Goal: Transaction & Acquisition: Purchase product/service

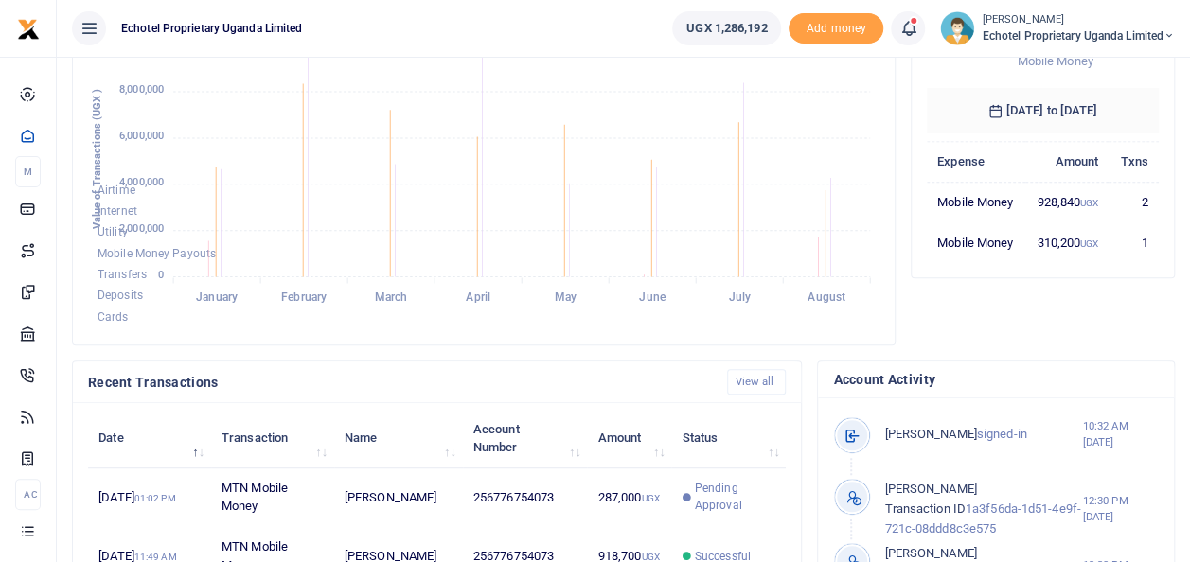
scroll to position [400, 0]
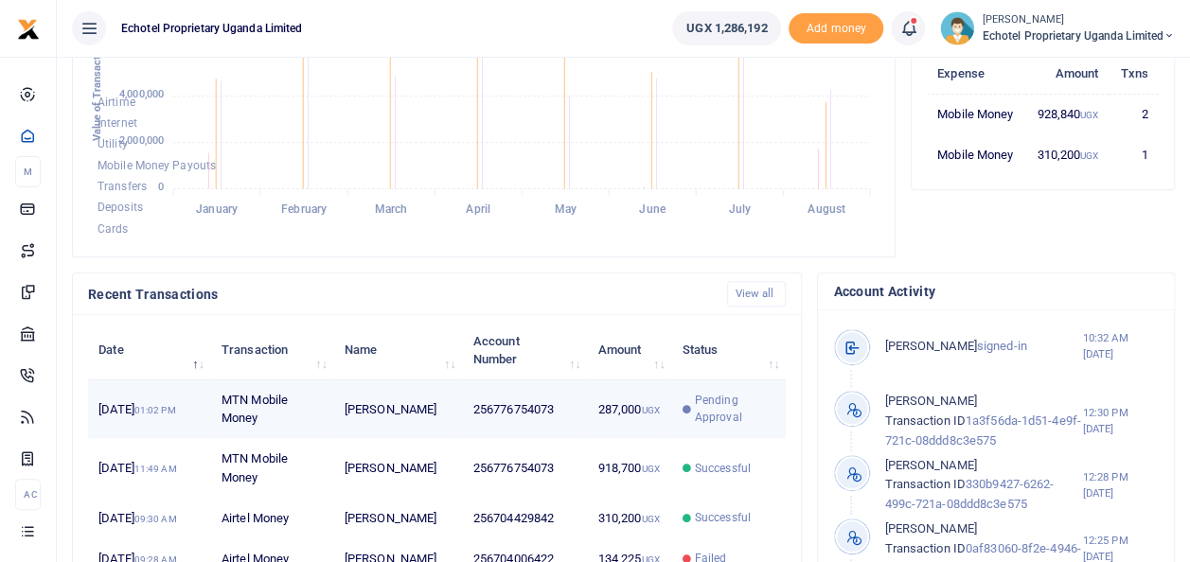
click at [604, 404] on td "287,000 UGX" at bounding box center [629, 410] width 84 height 59
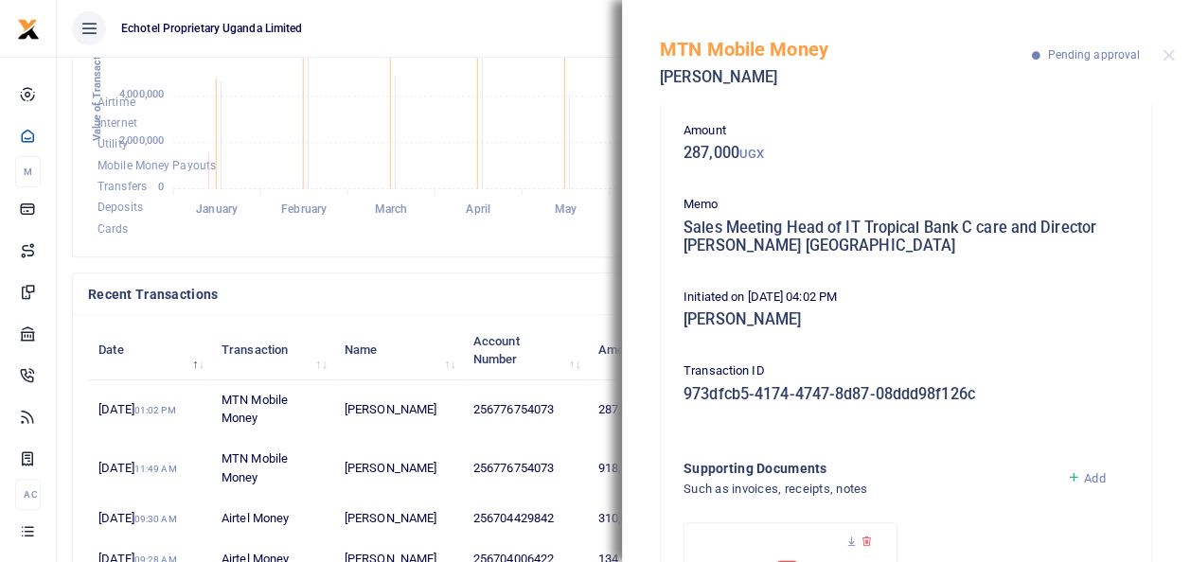
scroll to position [3, 0]
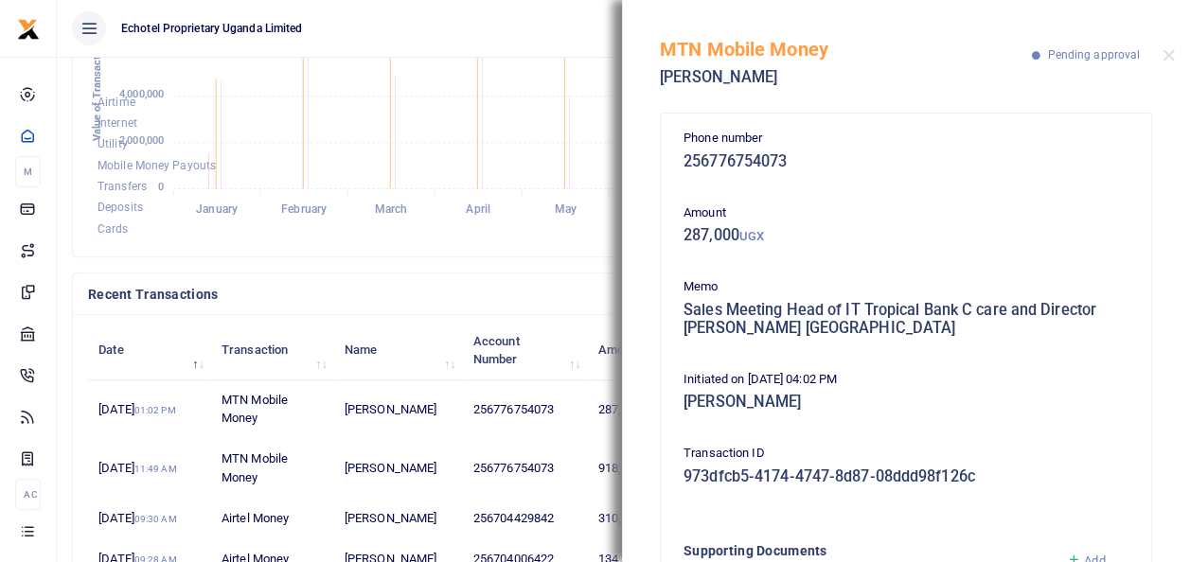
click at [1174, 62] on div "MTN Mobile Money Terrence Alinde Pending approval" at bounding box center [906, 52] width 568 height 105
click at [1168, 59] on button "Close" at bounding box center [1169, 55] width 12 height 12
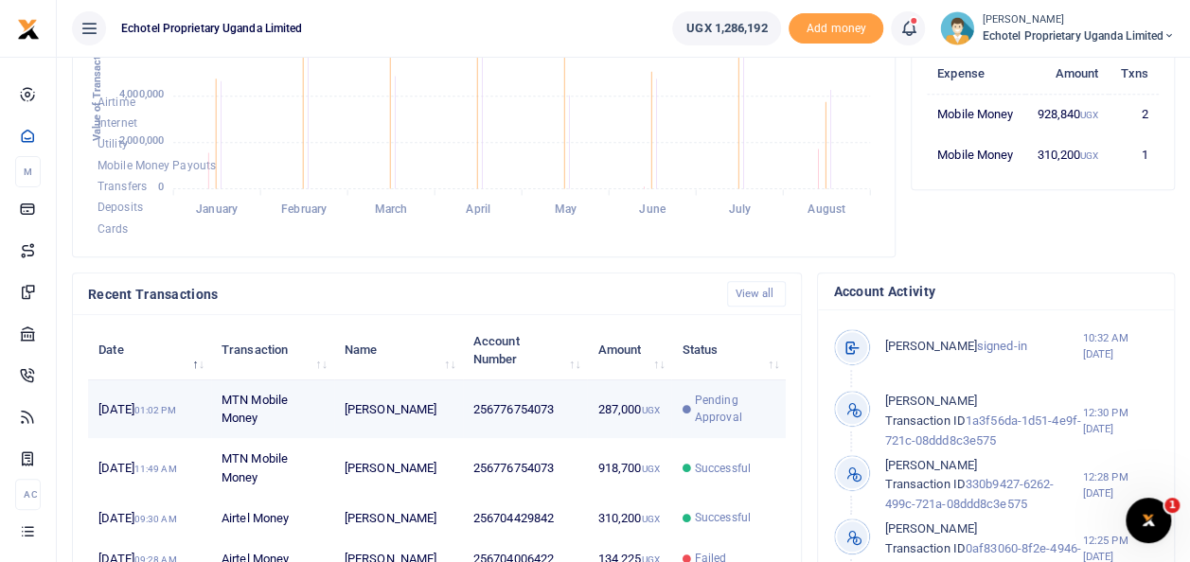
scroll to position [0, 0]
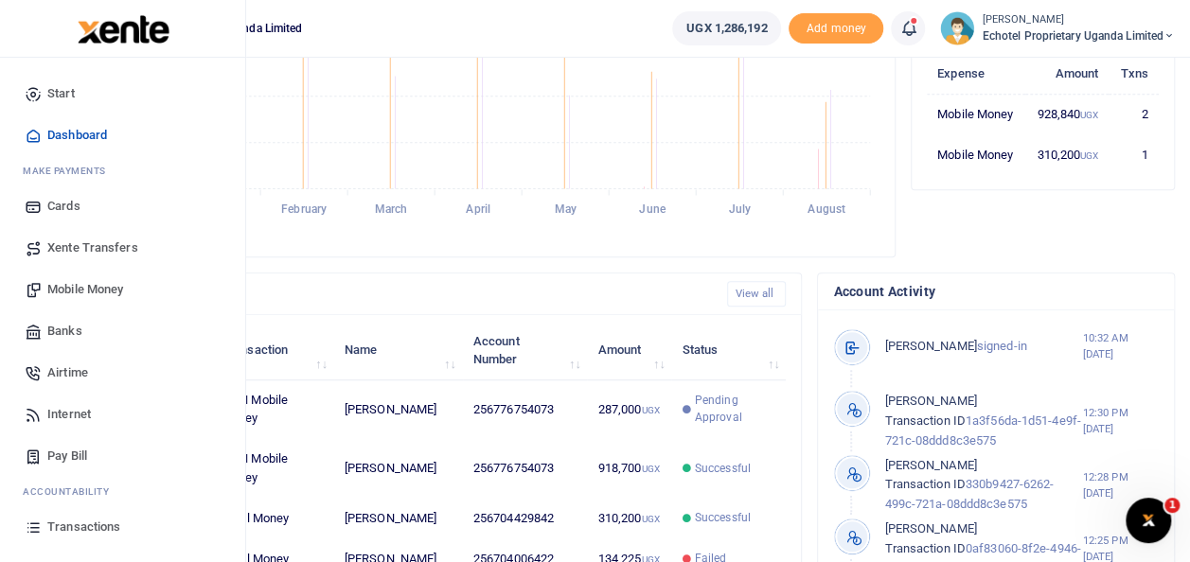
click at [66, 285] on span "Mobile Money" at bounding box center [85, 289] width 76 height 19
click at [59, 287] on span "Mobile Money" at bounding box center [85, 289] width 76 height 19
click at [76, 284] on span "Mobile Money" at bounding box center [85, 289] width 76 height 19
click at [64, 284] on span "Mobile Money" at bounding box center [85, 289] width 76 height 19
click at [87, 292] on span "Mobile Money" at bounding box center [85, 289] width 76 height 19
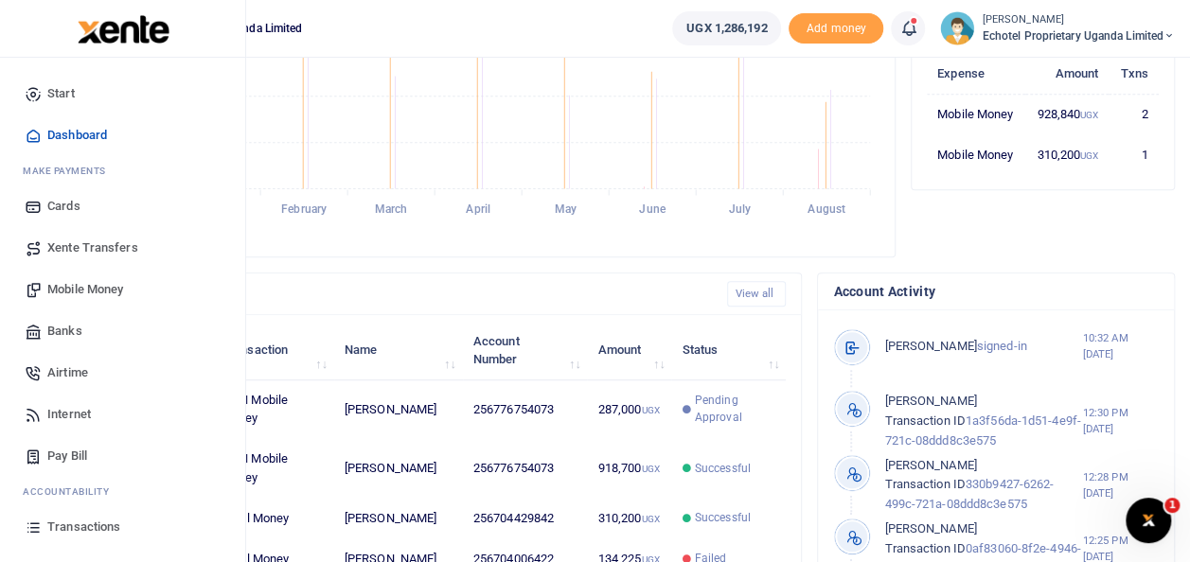
click at [59, 288] on span "Mobile Money" at bounding box center [85, 289] width 76 height 19
click at [90, 521] on span "Transactions" at bounding box center [83, 527] width 73 height 19
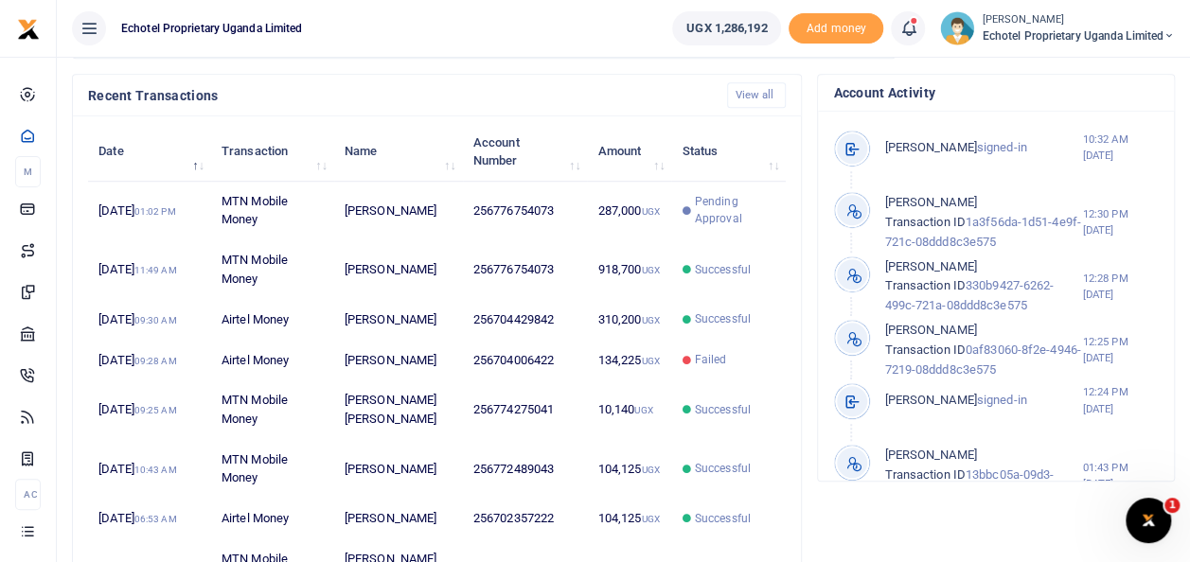
scroll to position [611, 0]
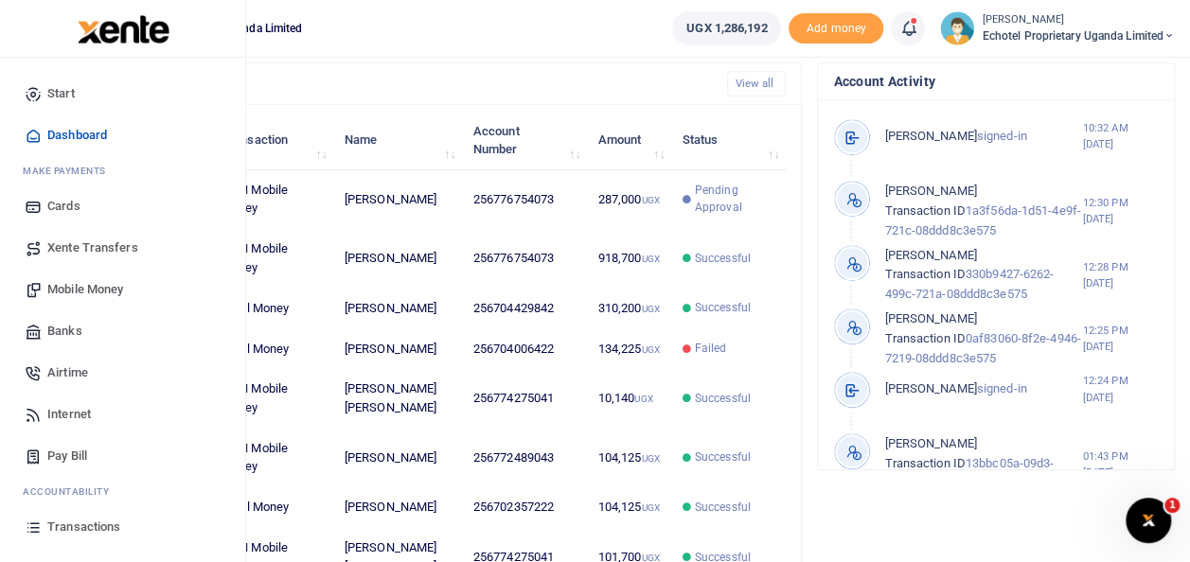
click at [57, 287] on span "Mobile Money" at bounding box center [85, 289] width 76 height 19
click at [64, 290] on span "Mobile Money" at bounding box center [85, 289] width 76 height 19
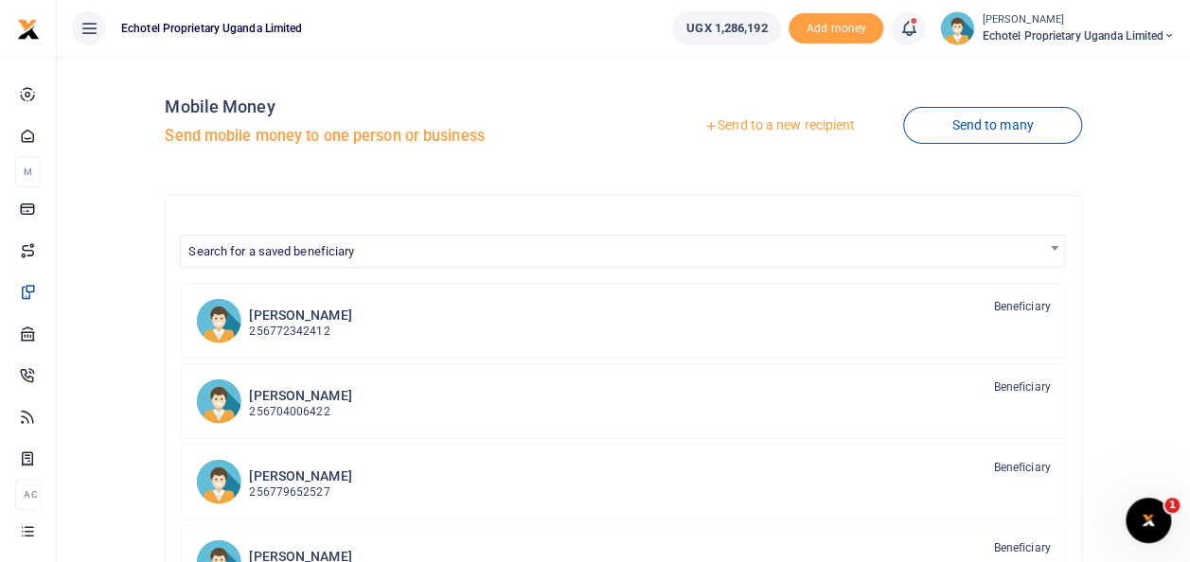
click at [754, 123] on link "Send to a new recipient" at bounding box center [779, 126] width 247 height 34
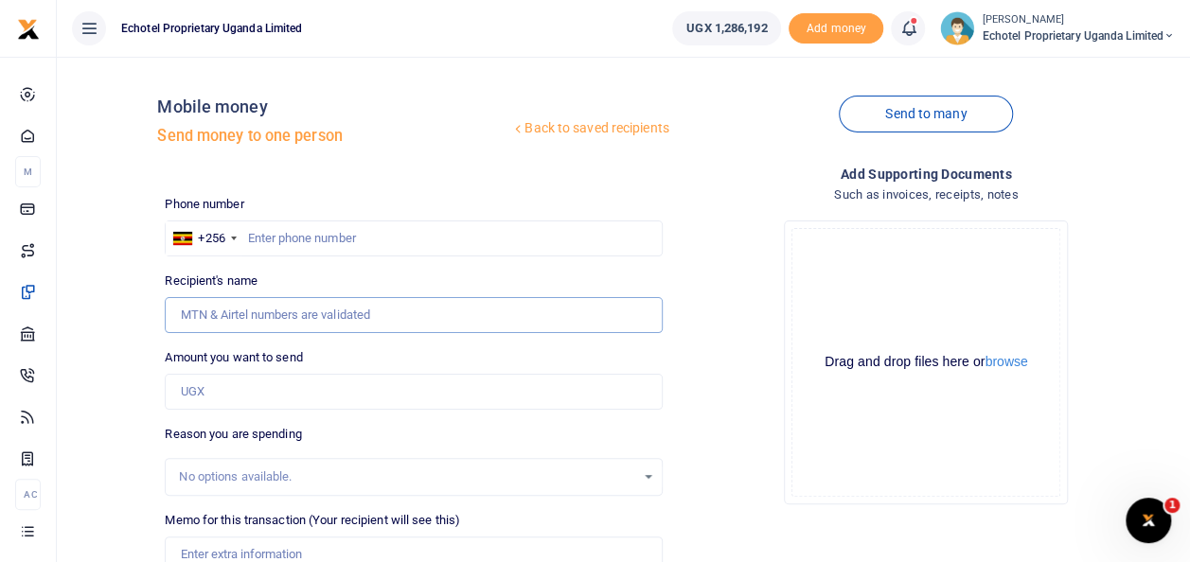
click at [290, 316] on input "Recipient's name" at bounding box center [413, 315] width 497 height 36
click at [284, 328] on input "Recipient's name" at bounding box center [413, 315] width 497 height 36
click at [246, 381] on input "Amount you want to send" at bounding box center [413, 392] width 497 height 36
click at [189, 314] on input "Recipient's name" at bounding box center [413, 315] width 497 height 36
click at [662, 161] on div "Back to saved recipients Mobile money Send money to one person" at bounding box center [413, 126] width 512 height 108
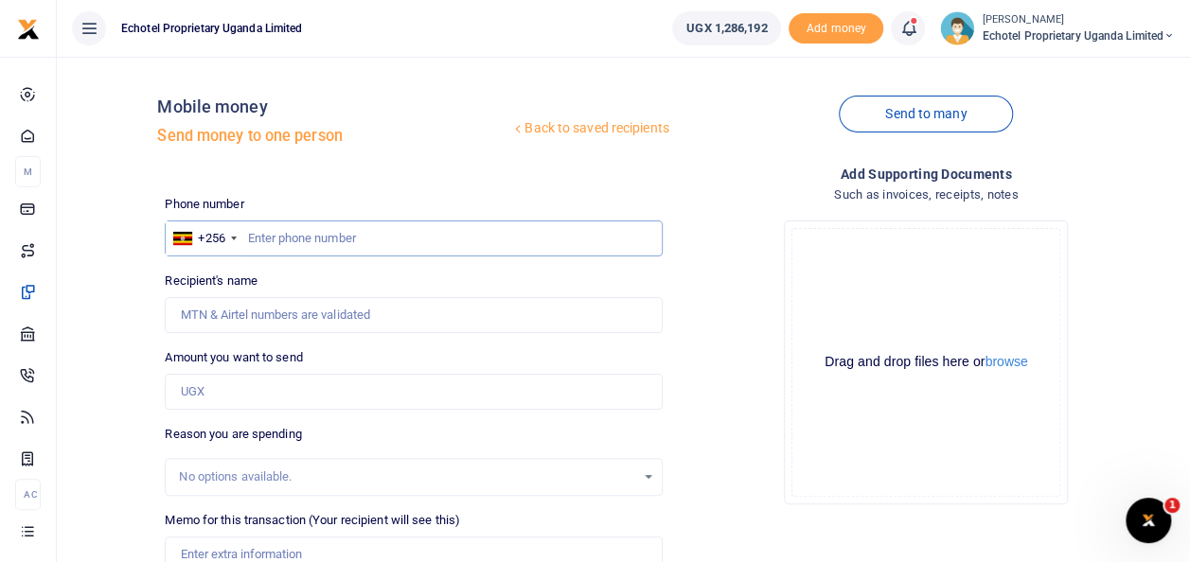
click at [345, 232] on input "text" at bounding box center [413, 239] width 497 height 36
click at [275, 319] on input "Recipient's name" at bounding box center [413, 315] width 497 height 36
type input "R"
type input "[PERSON_NAME]"
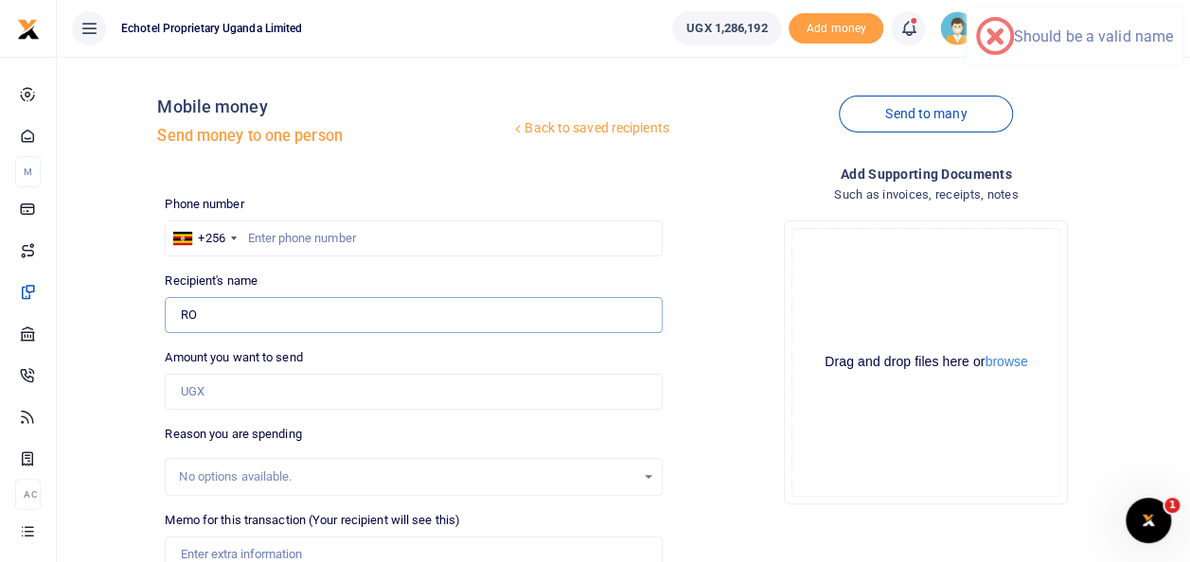
type input "0782053301"
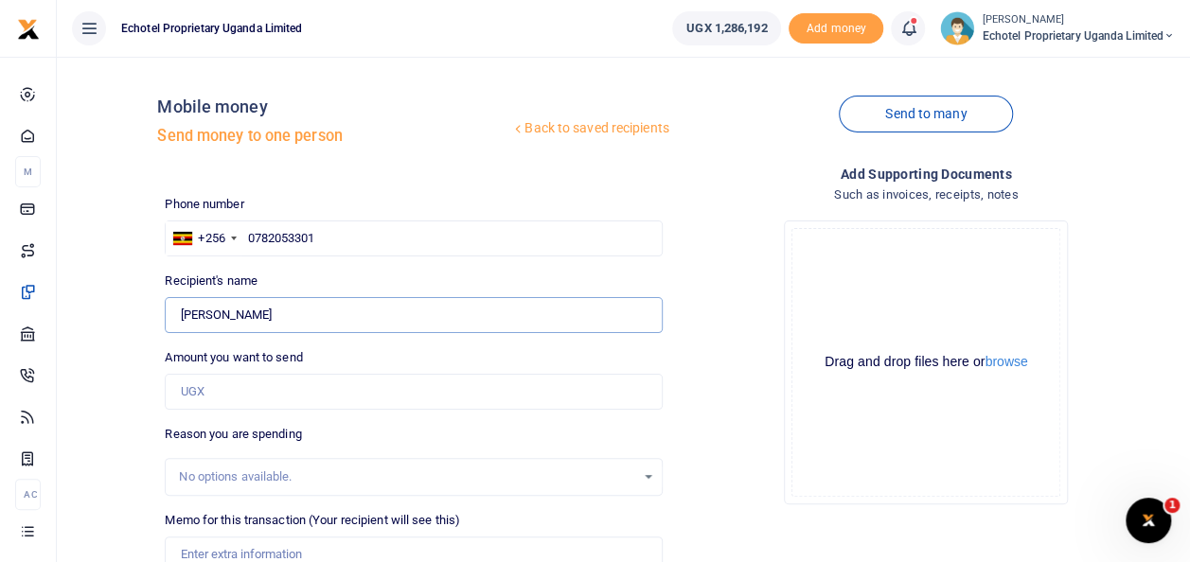
type input "[PERSON_NAME]"
click at [254, 238] on input "0782053301" at bounding box center [413, 239] width 497 height 36
type input "782053301"
click at [187, 396] on input "Amount you want to send" at bounding box center [413, 392] width 497 height 36
type input "400,000"
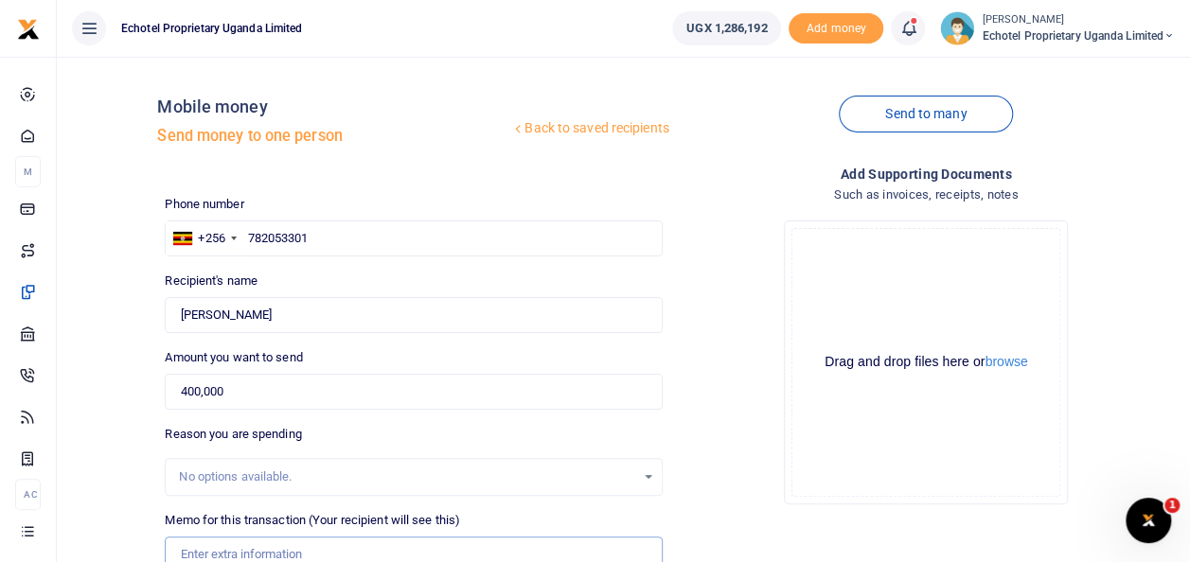
click at [216, 538] on input "Memo for this transaction (Your recipient will see this)" at bounding box center [413, 555] width 497 height 36
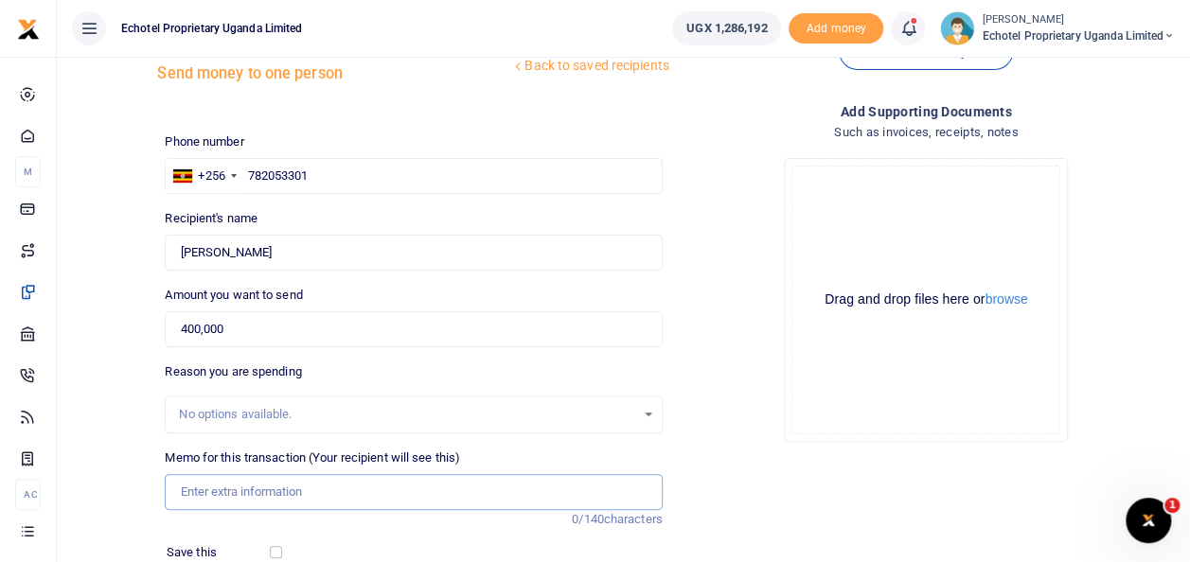
scroll to position [62, 0]
click at [220, 485] on input "Memo for this transaction (Your recipient will see this)" at bounding box center [413, 492] width 497 height 36
type input "Topup for Power for sales and techinical lights"
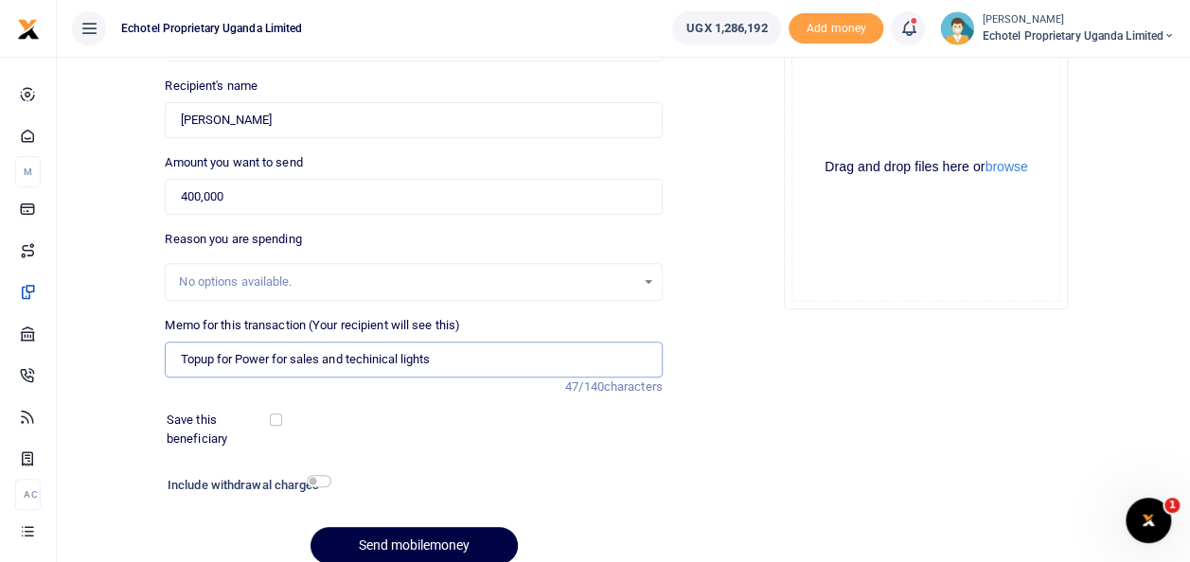
scroll to position [218, 0]
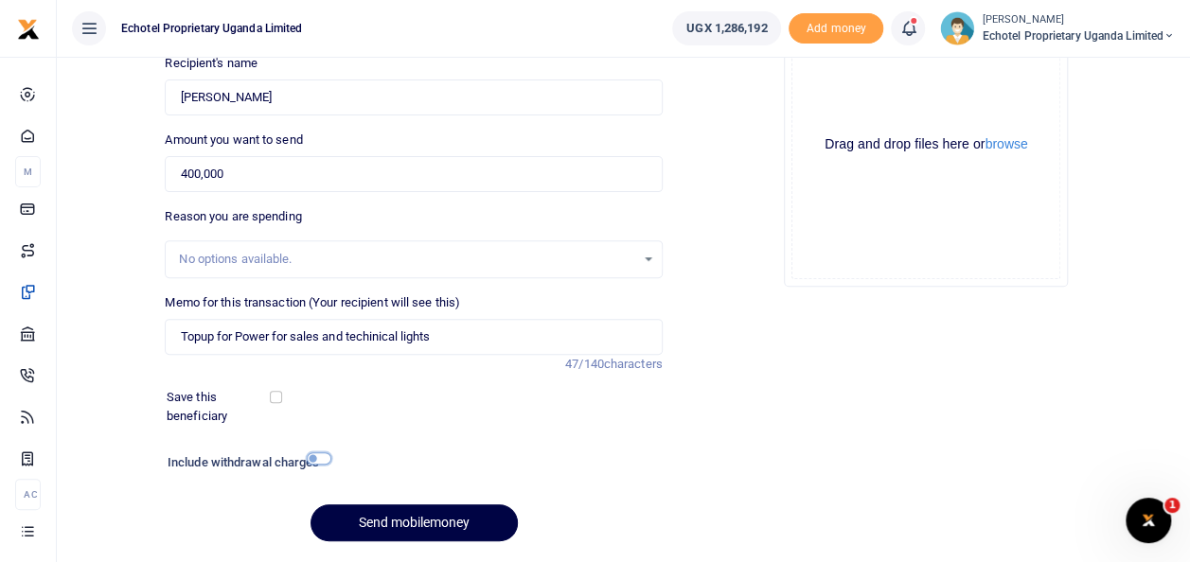
click at [318, 455] on input "checkbox" at bounding box center [319, 459] width 25 height 12
checkbox input "true"
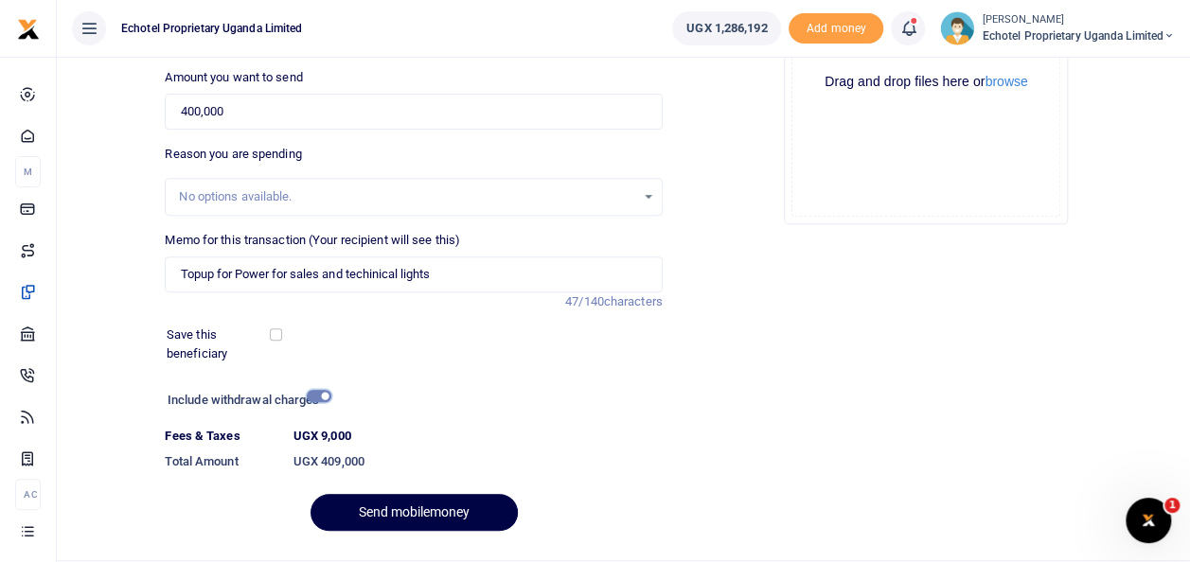
scroll to position [304, 0]
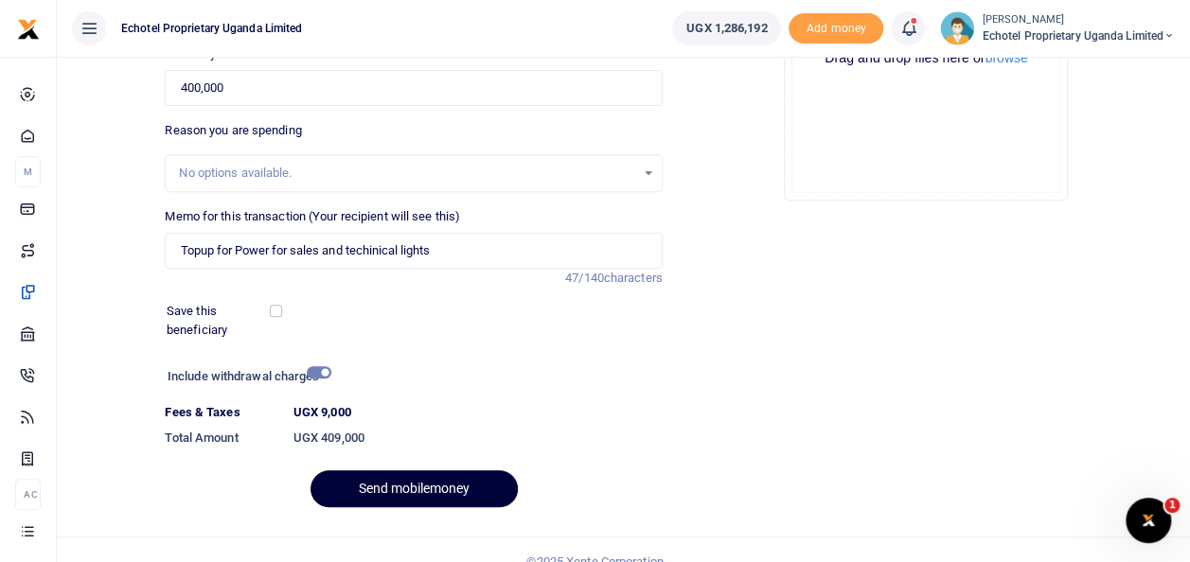
click at [460, 479] on button "Send mobilemoney" at bounding box center [414, 489] width 207 height 37
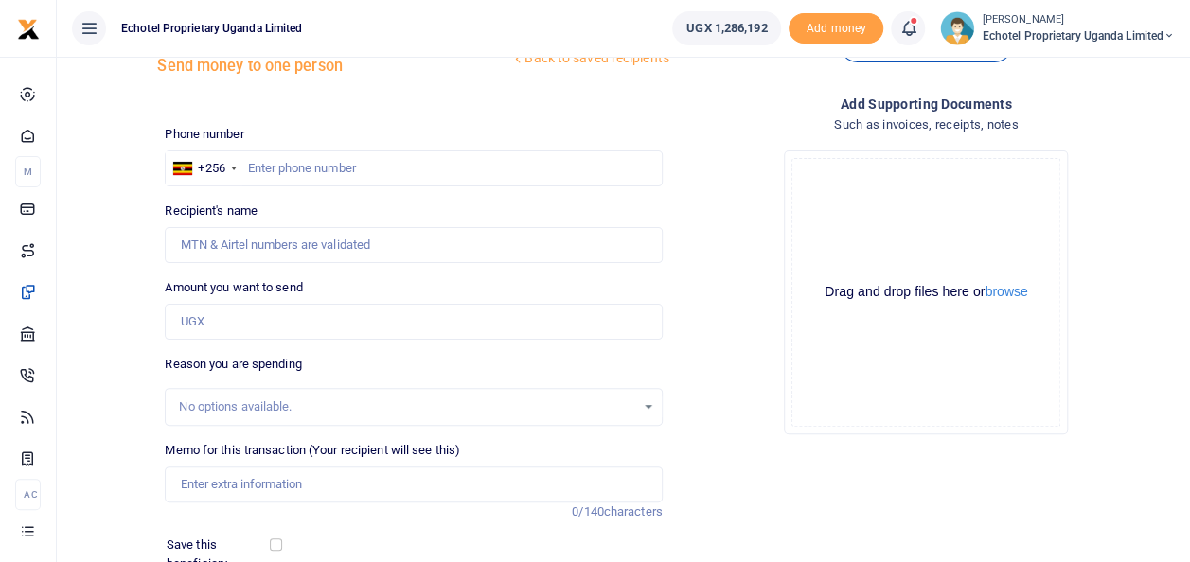
scroll to position [36, 0]
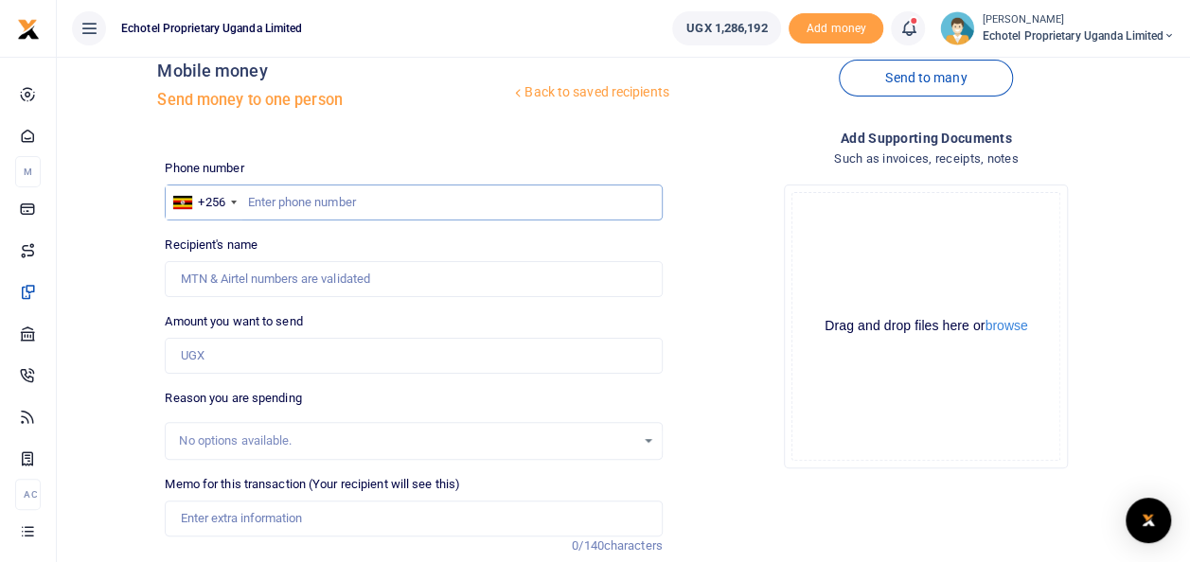
click at [366, 203] on input "text" at bounding box center [413, 203] width 497 height 36
click at [336, 265] on input "Recipient's name" at bounding box center [413, 279] width 497 height 36
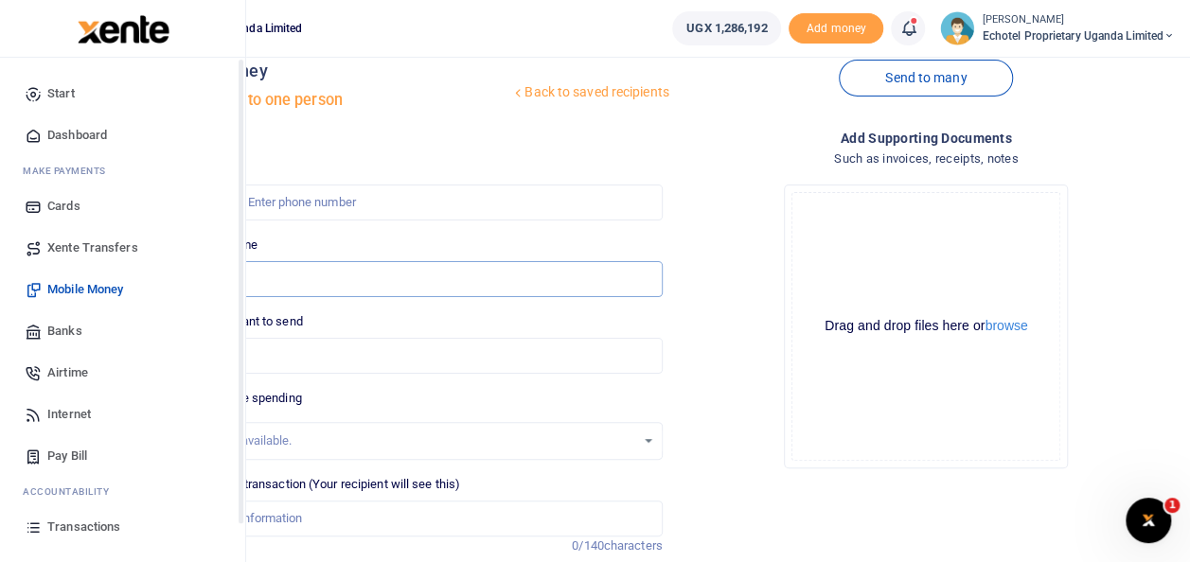
type input "su"
click at [44, 525] on link "Transactions" at bounding box center [122, 527] width 215 height 42
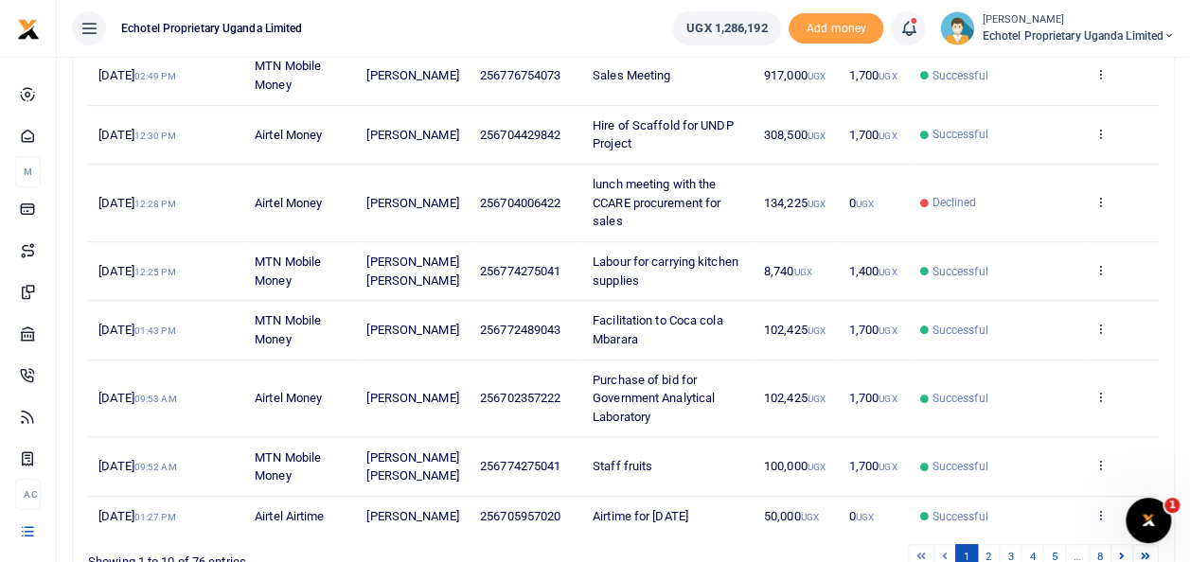
scroll to position [470, 0]
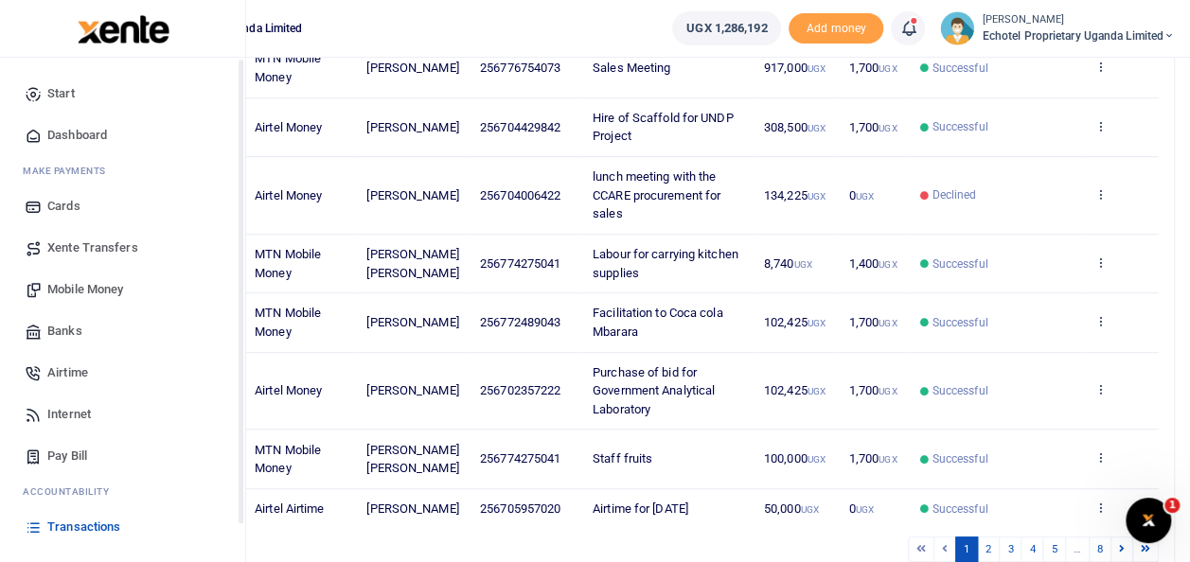
click at [77, 288] on span "Mobile Money" at bounding box center [85, 289] width 76 height 19
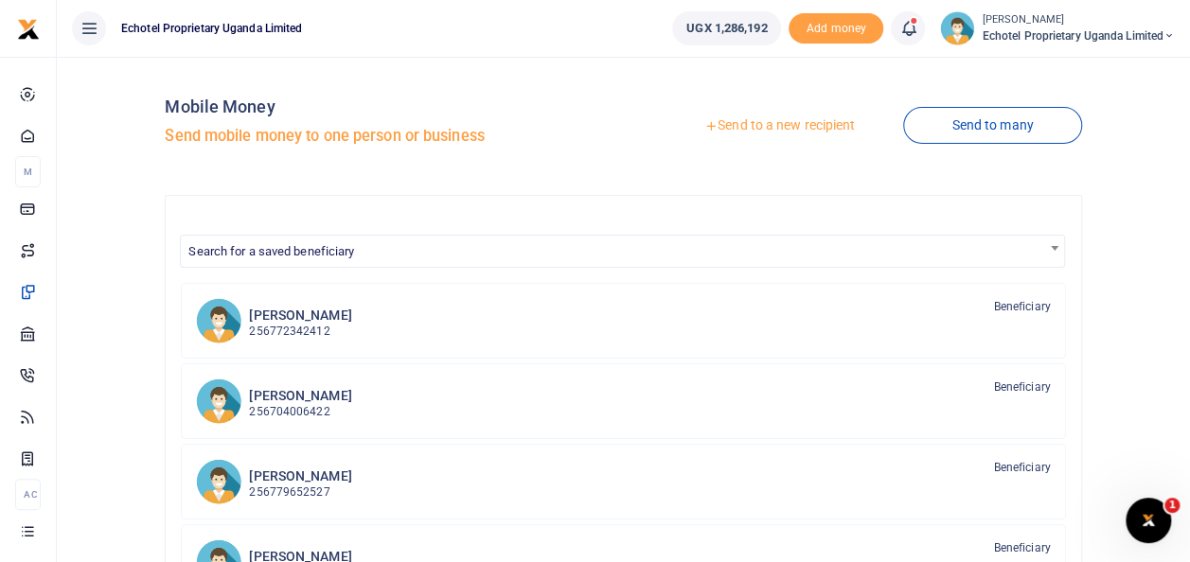
click at [760, 128] on link "Send to a new recipient" at bounding box center [779, 126] width 247 height 34
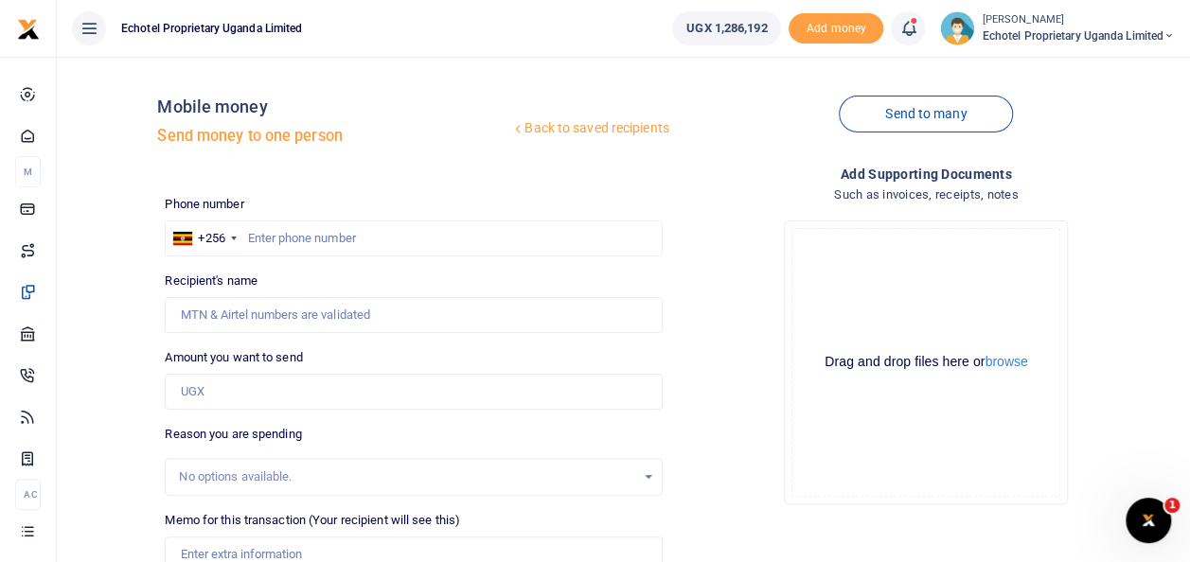
click at [212, 396] on div at bounding box center [595, 281] width 1190 height 562
click at [282, 305] on input "Recipient's name" at bounding box center [413, 315] width 497 height 36
type input "S"
type input "Susan Nafula"
click at [254, 235] on input "0702357222" at bounding box center [413, 239] width 497 height 36
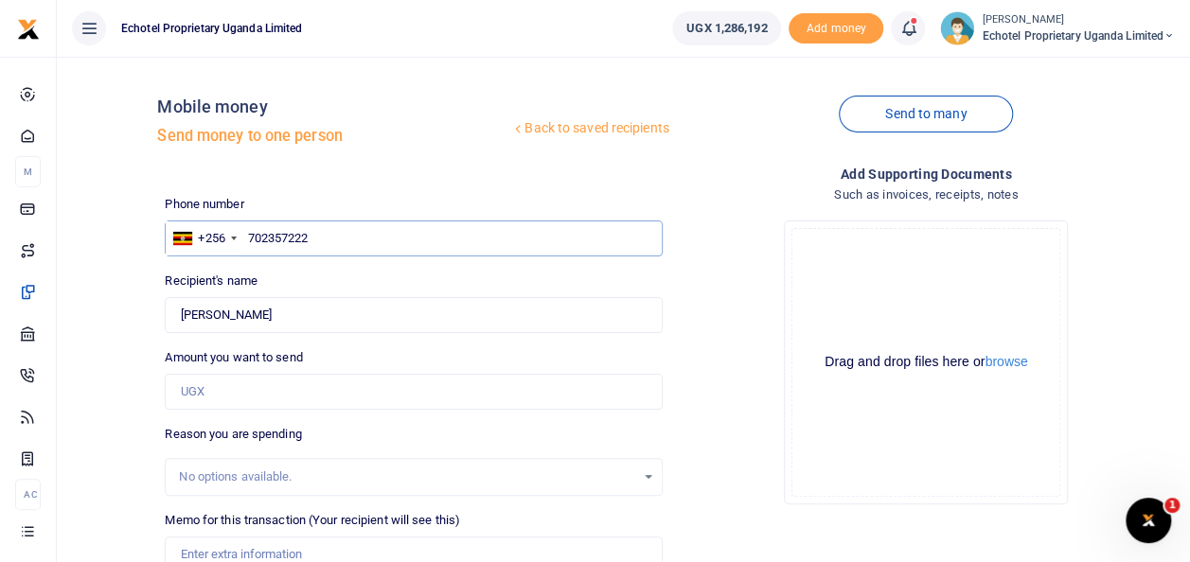
type input "702357222"
click at [211, 379] on input "Amount you want to send" at bounding box center [413, 392] width 497 height 36
click at [186, 387] on input "100,000" at bounding box center [413, 392] width 497 height 36
type input "0"
type input "200,000"
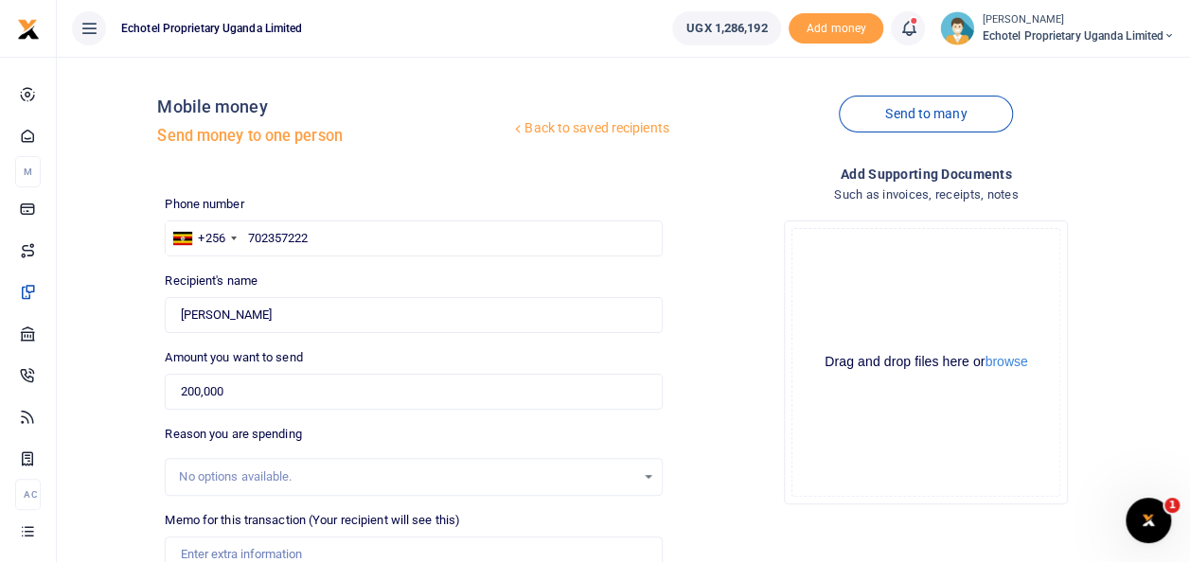
click at [189, 475] on div "No options available." at bounding box center [406, 477] width 455 height 19
click at [232, 542] on input "Memo for this transaction (Your recipient will see this)" at bounding box center [413, 555] width 497 height 36
paste input "purchase of the solicitation document for centenary Bank prequalification 2026-…"
click at [494, 553] on div at bounding box center [595, 551] width 331 height 23
click at [600, 545] on div at bounding box center [595, 551] width 331 height 23
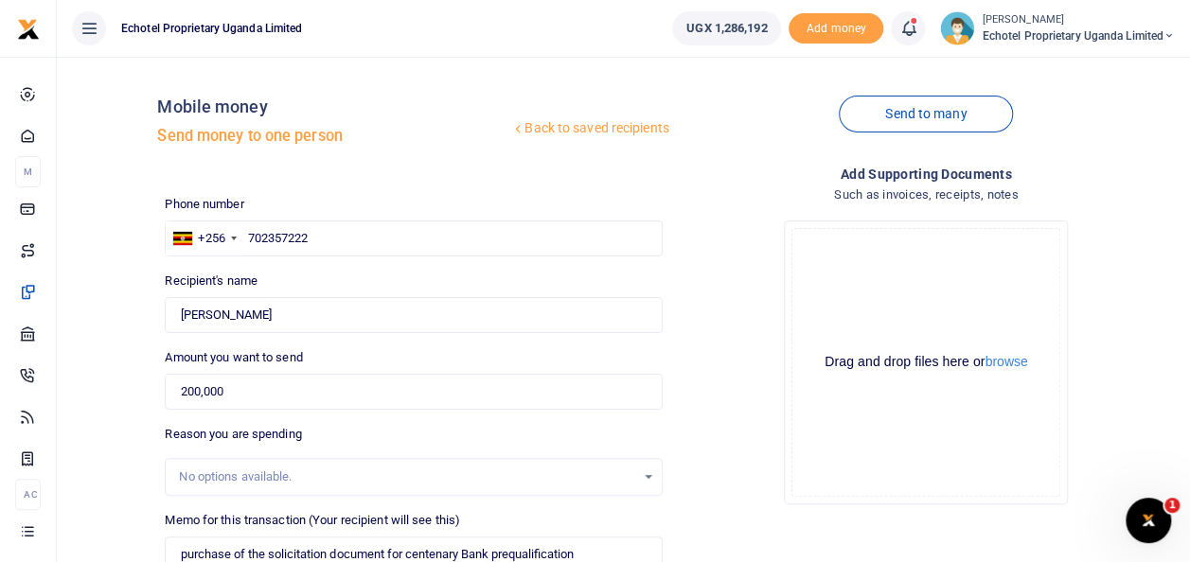
click at [574, 551] on div at bounding box center [595, 551] width 331 height 23
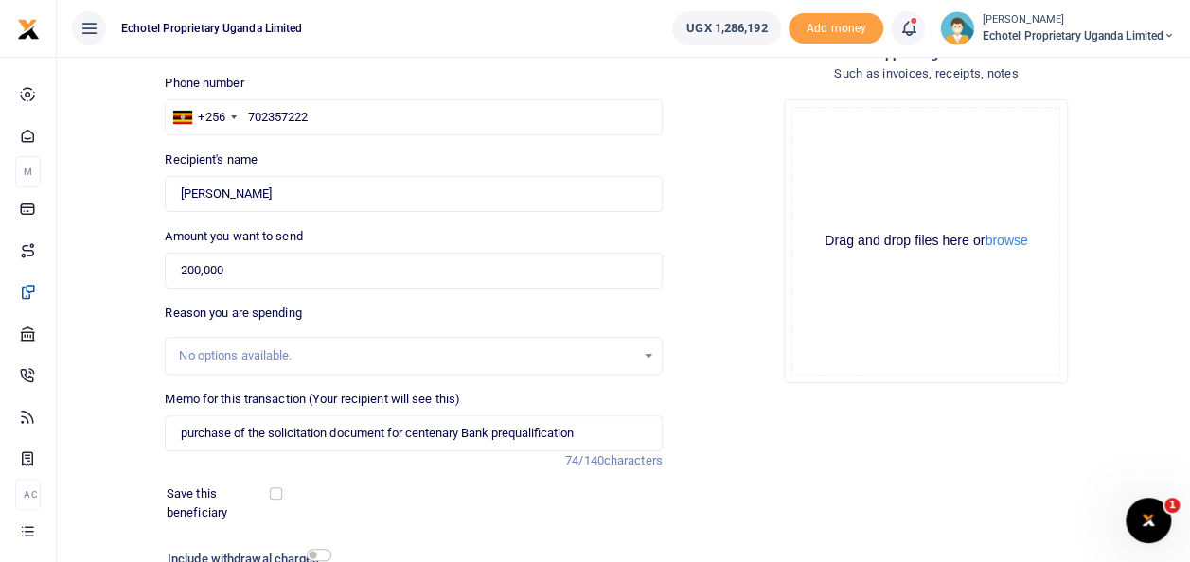
scroll to position [127, 0]
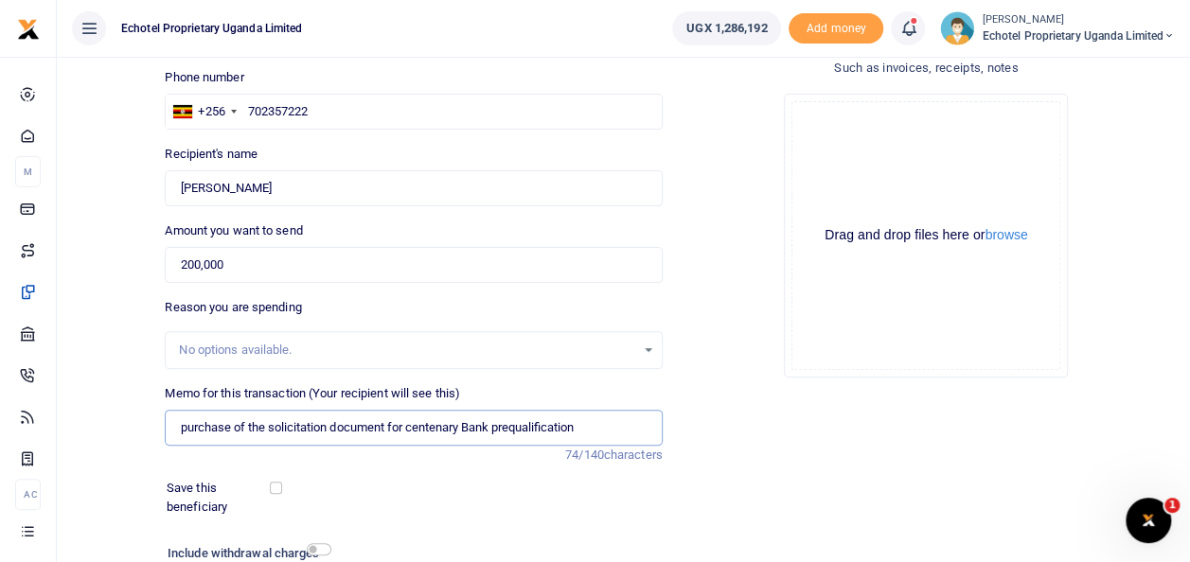
click at [483, 424] on input "purchase of the solicitation document for centenary Bank prequalification" at bounding box center [413, 428] width 497 height 36
click at [494, 427] on input "purchase of the solicitation document for centenary Bank prequalification" at bounding box center [413, 428] width 497 height 36
click at [468, 426] on input "purchase of the solicitation document for centenary Bank prequalification" at bounding box center [413, 428] width 497 height 36
drag, startPoint x: 574, startPoint y: 424, endPoint x: 651, endPoint y: 425, distance: 77.6
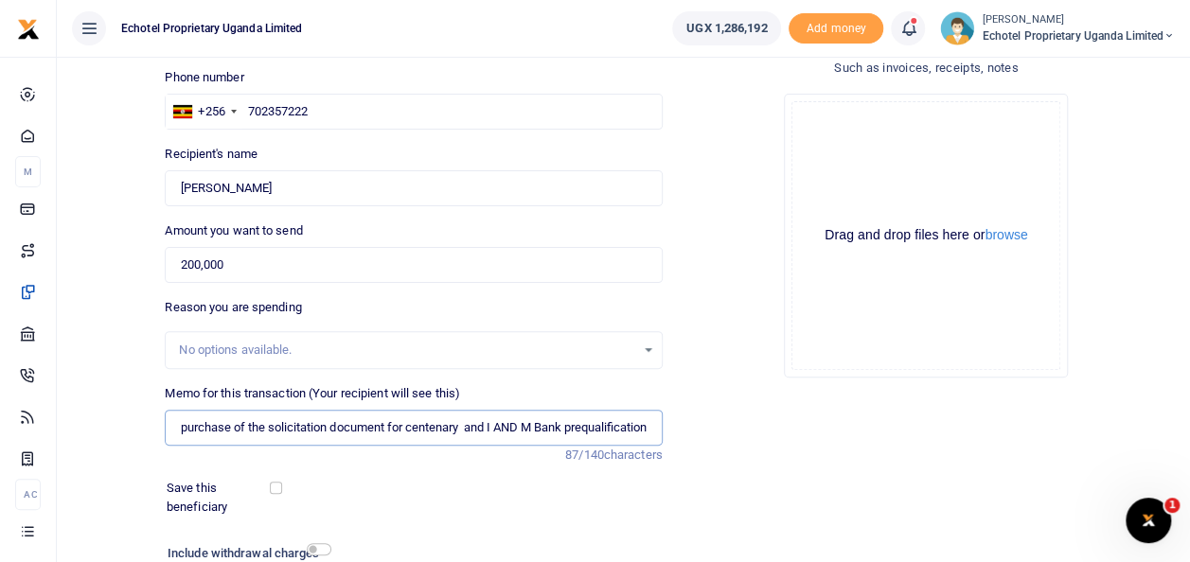
click at [651, 425] on input "purchase of the solicitation document for centenary and I AND M Bank prequalifi…" at bounding box center [413, 428] width 497 height 36
click at [321, 422] on input "purchase of the solicitation document for centenary and I AND M Bank prequalifi…" at bounding box center [413, 428] width 497 height 36
paste input "prequalification"
click at [647, 425] on input "purchase of the prequalification document for centenary and I AND M Bank prequa…" at bounding box center [413, 428] width 497 height 36
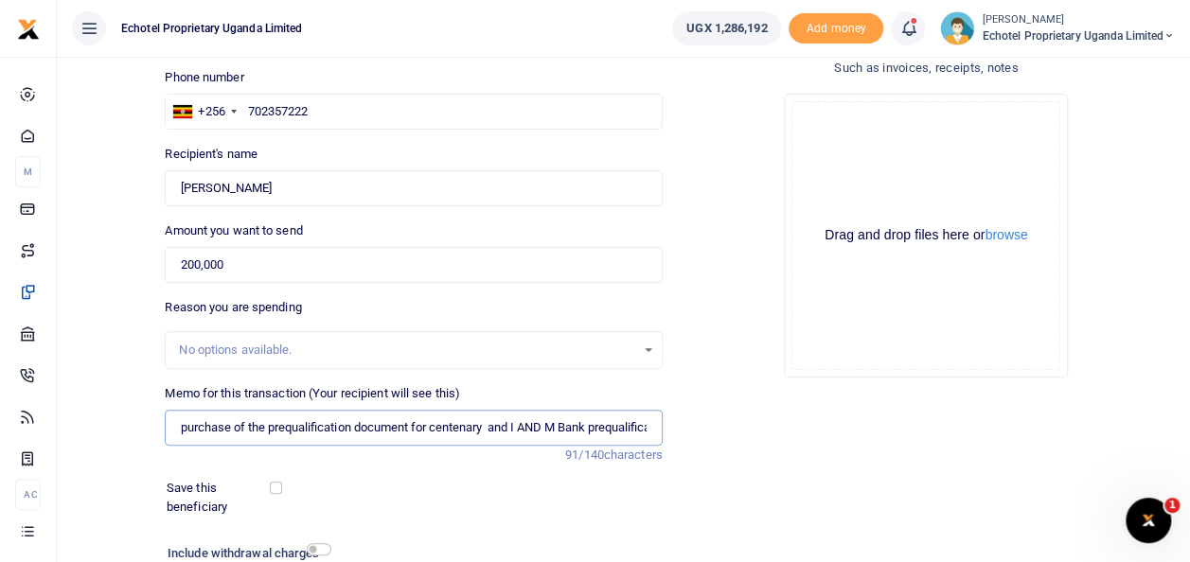
click at [630, 424] on input "purchase of the prequalification document for centenary and I AND M Bank prequa…" at bounding box center [413, 428] width 497 height 36
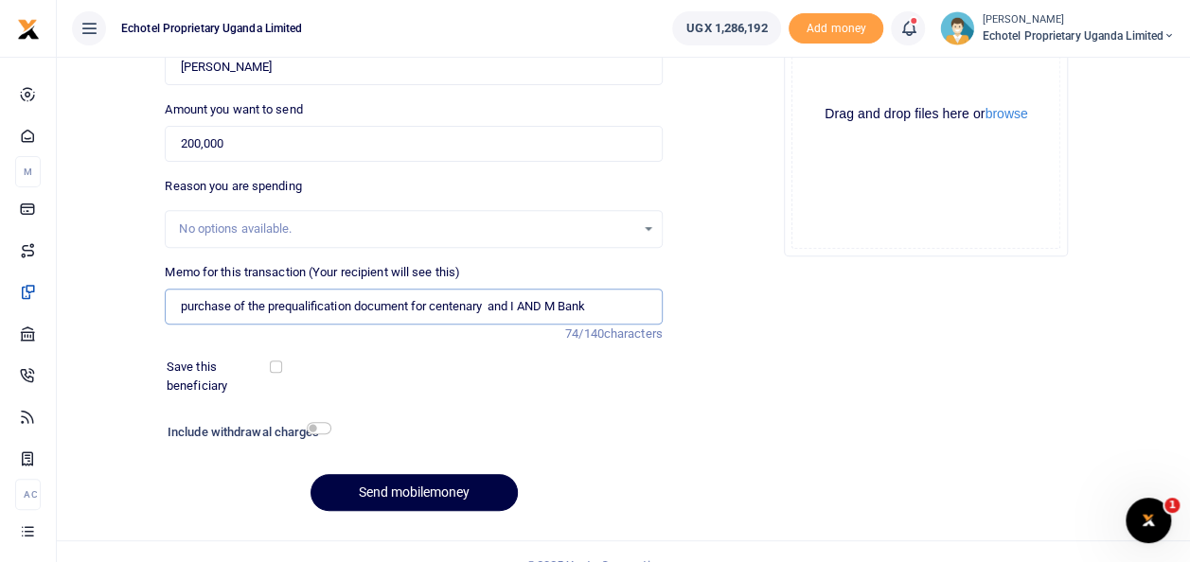
scroll to position [250, 0]
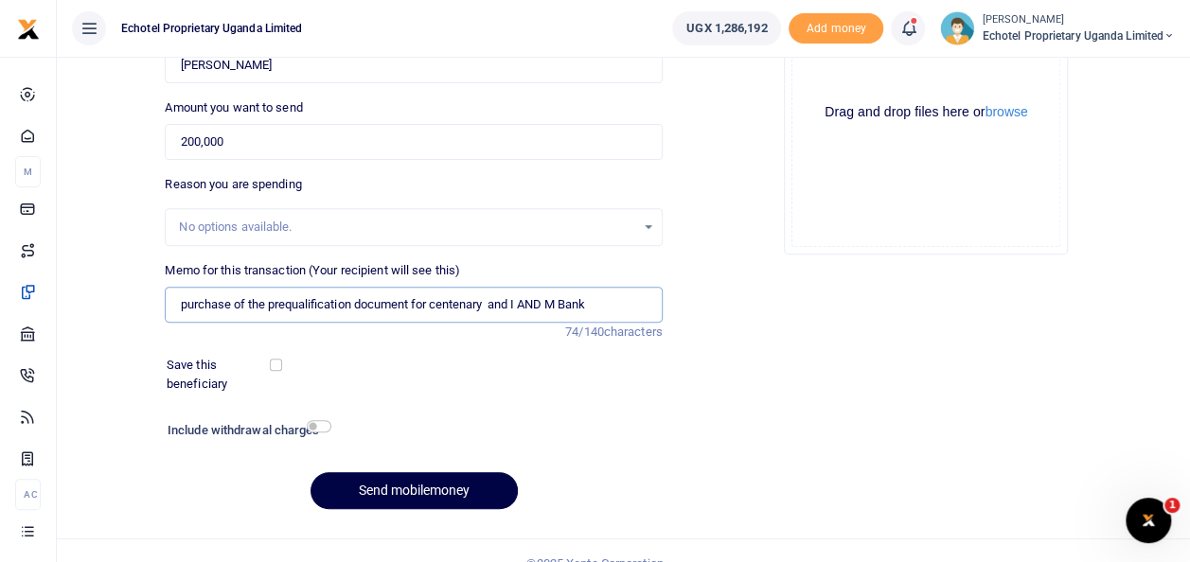
type input "purchase of the prequalification document for centenary and I AND M Bank"
click at [314, 422] on input "checkbox" at bounding box center [319, 426] width 25 height 12
checkbox input "true"
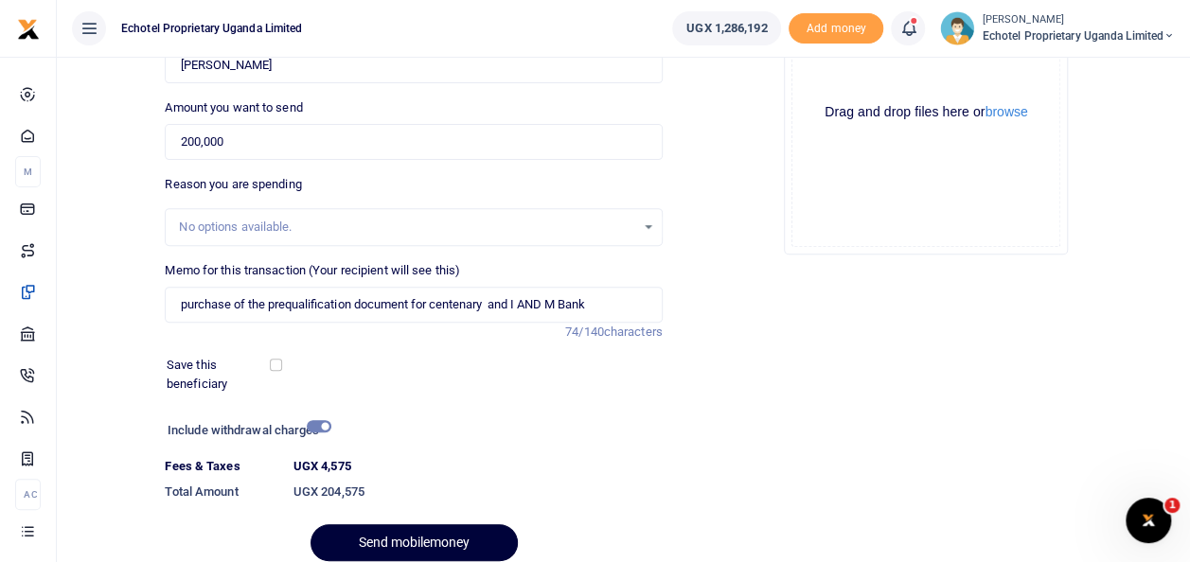
click at [416, 544] on button "Send mobilemoney" at bounding box center [414, 542] width 207 height 37
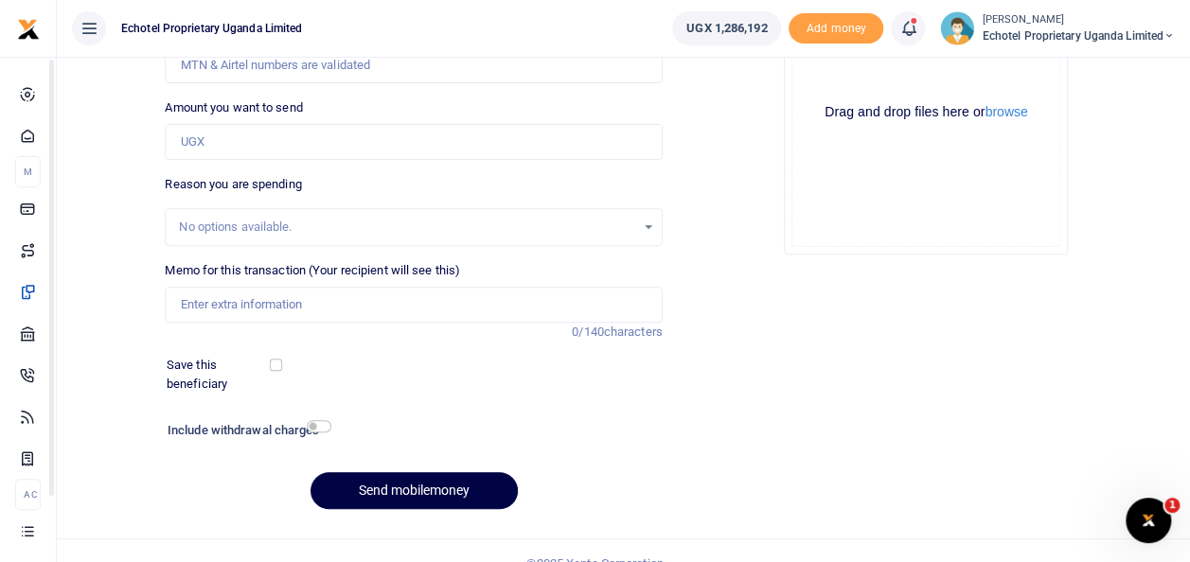
drag, startPoint x: 0, startPoint y: 0, endPoint x: -4, endPoint y: 343, distance: 342.7
click at [0, 343] on html "Start Dashboard M ake Payments Cards Xente Transfers Mobile Money Banks Airtime" at bounding box center [595, 169] width 1190 height 839
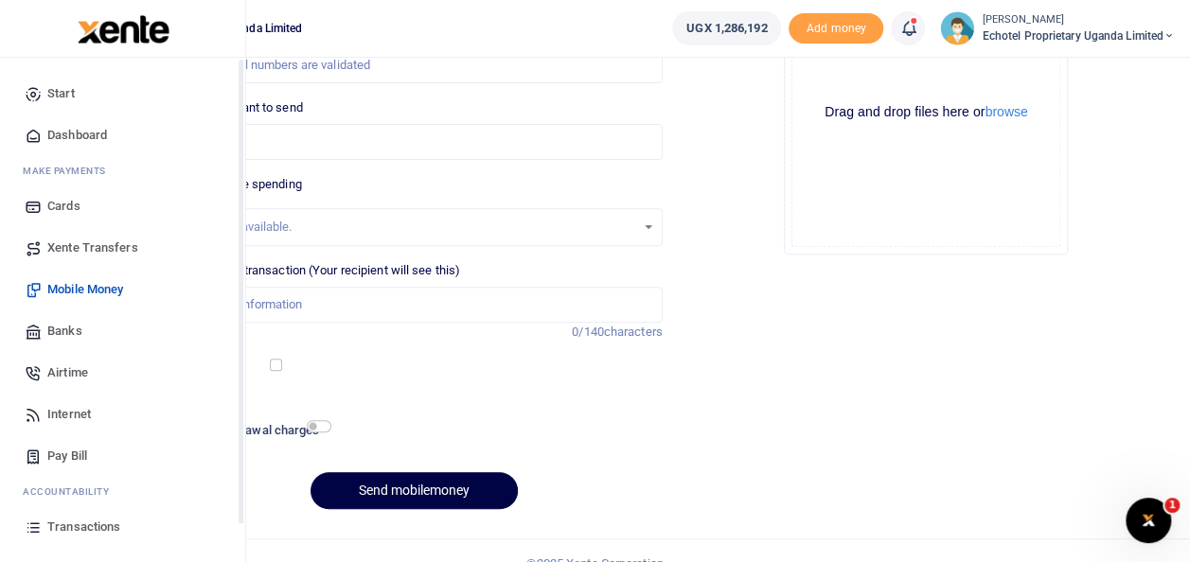
click at [61, 364] on span "Airtime" at bounding box center [67, 373] width 41 height 19
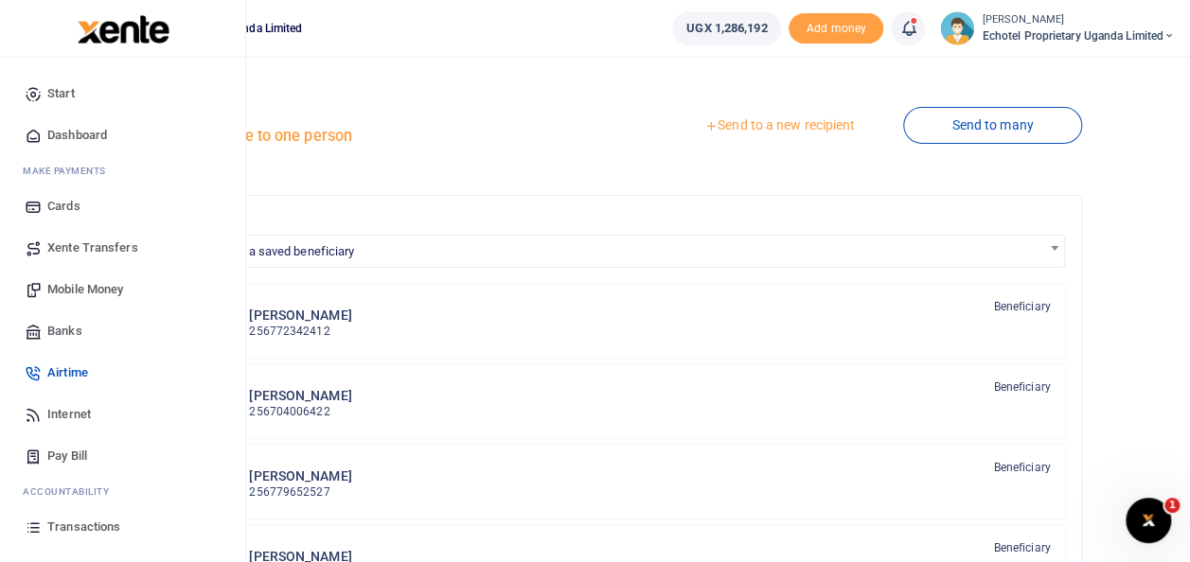
click at [61, 519] on span "Transactions" at bounding box center [83, 527] width 73 height 19
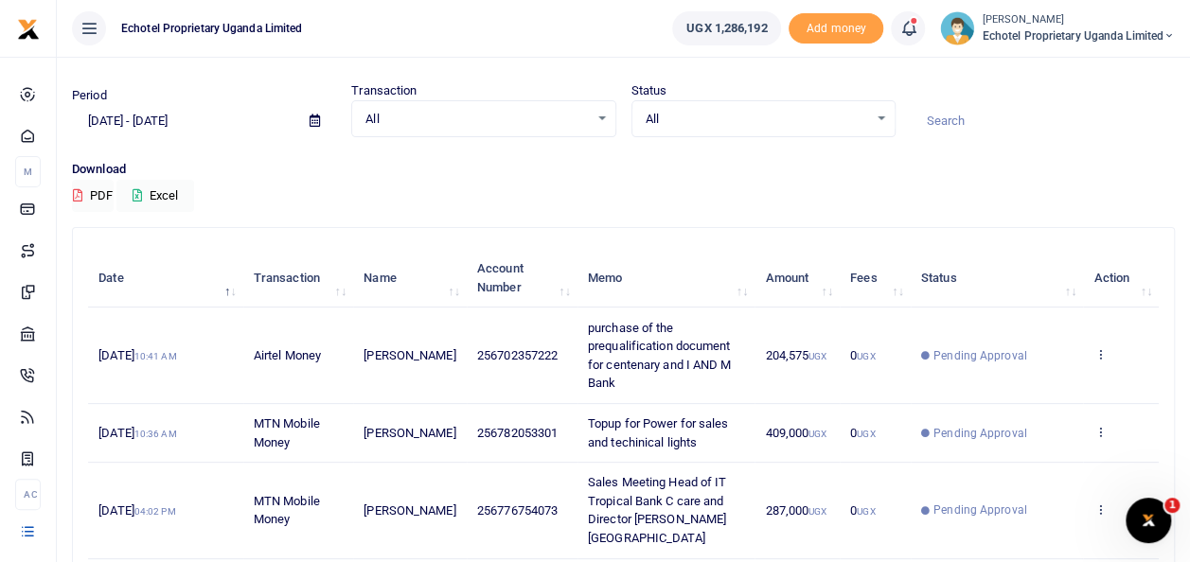
scroll to position [55, 0]
